Goal: Task Accomplishment & Management: Manage account settings

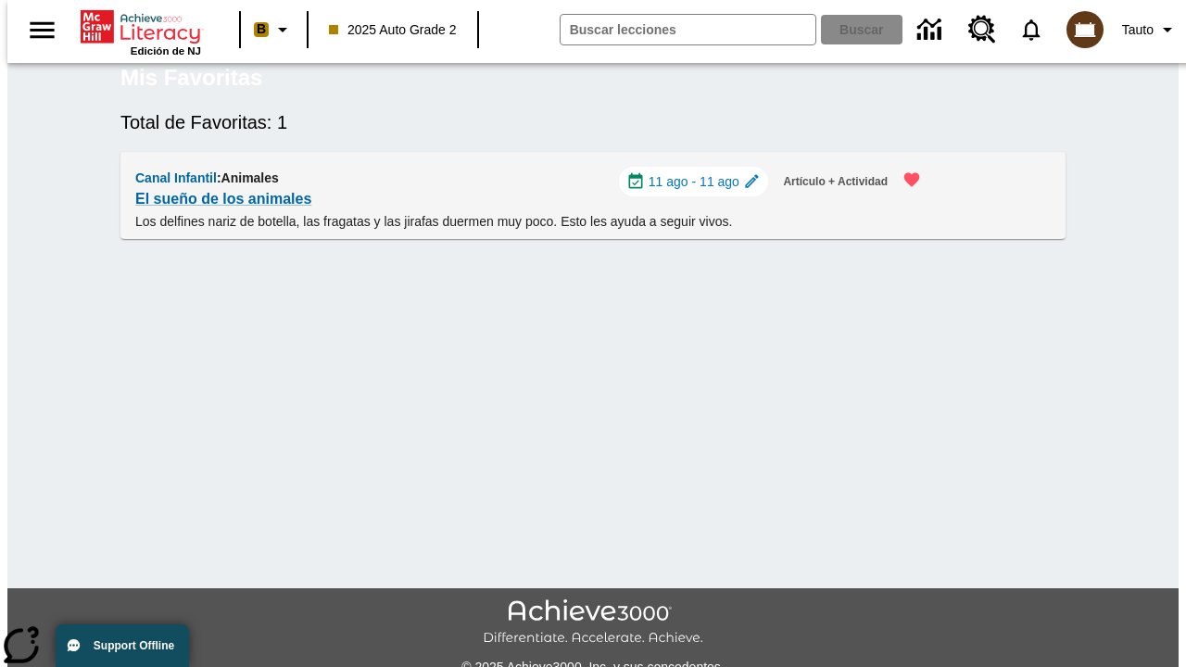
click at [702, 192] on span "11 ago - 11 ago" at bounding box center [693, 181] width 91 height 19
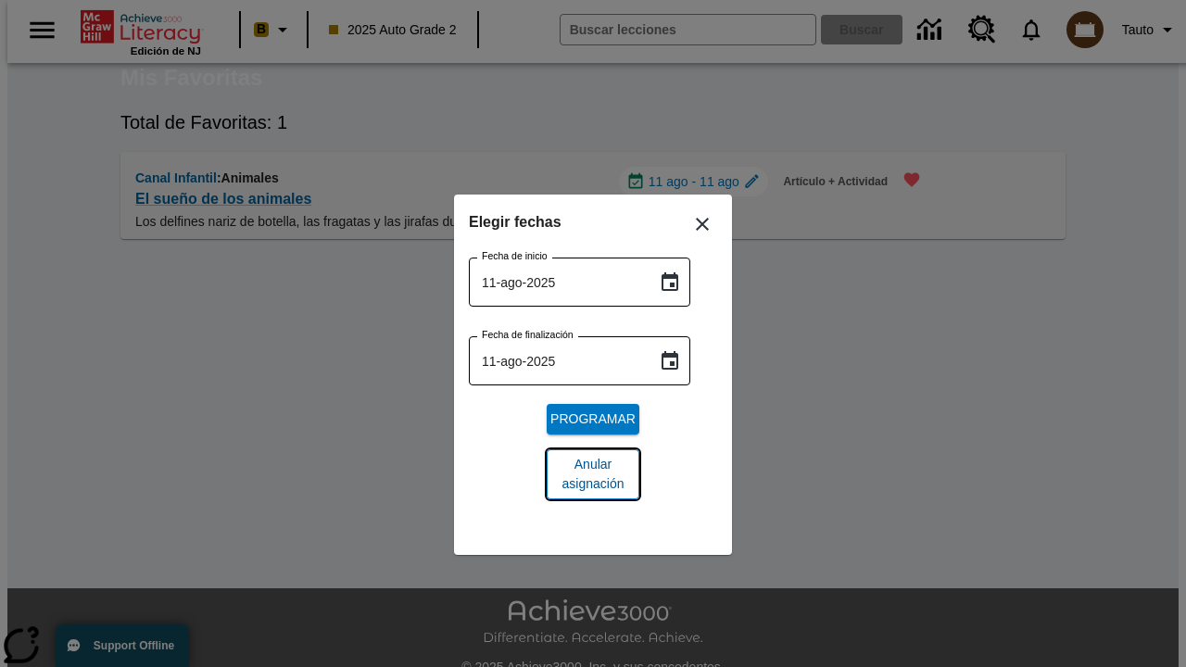
click at [593, 474] on span "Anular asignación" at bounding box center [592, 474] width 63 height 39
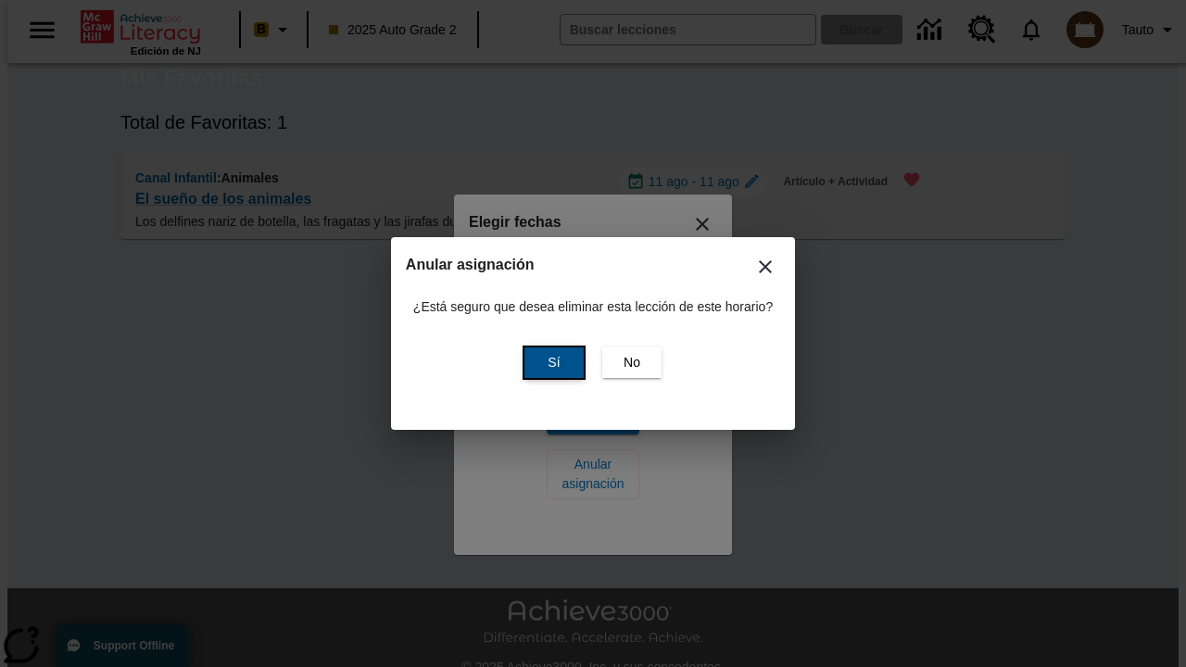
click at [551, 362] on span "Sí" at bounding box center [553, 362] width 12 height 19
